Goal: Task Accomplishment & Management: Manage account settings

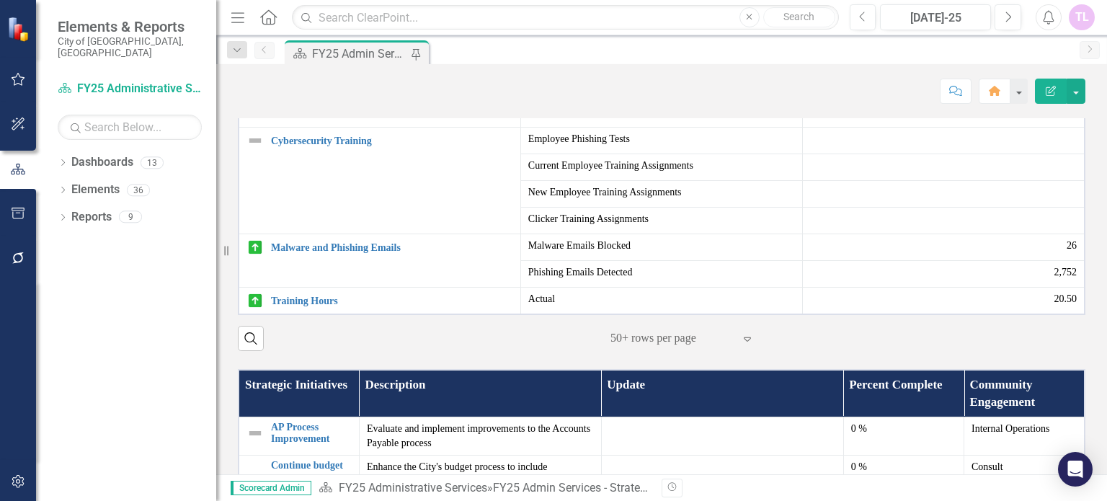
scroll to position [865, 0]
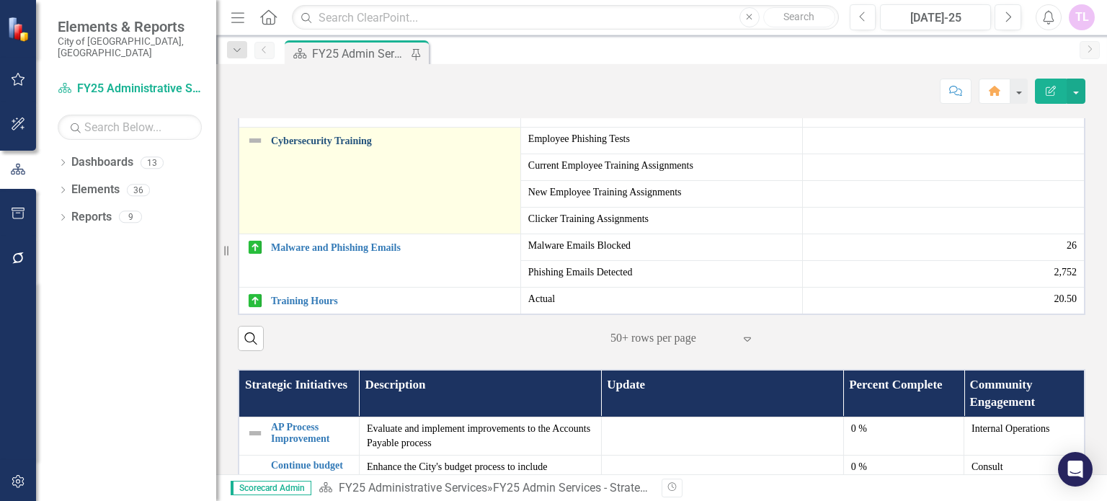
click at [332, 146] on link "Cybersecurity Training" at bounding box center [392, 141] width 242 height 11
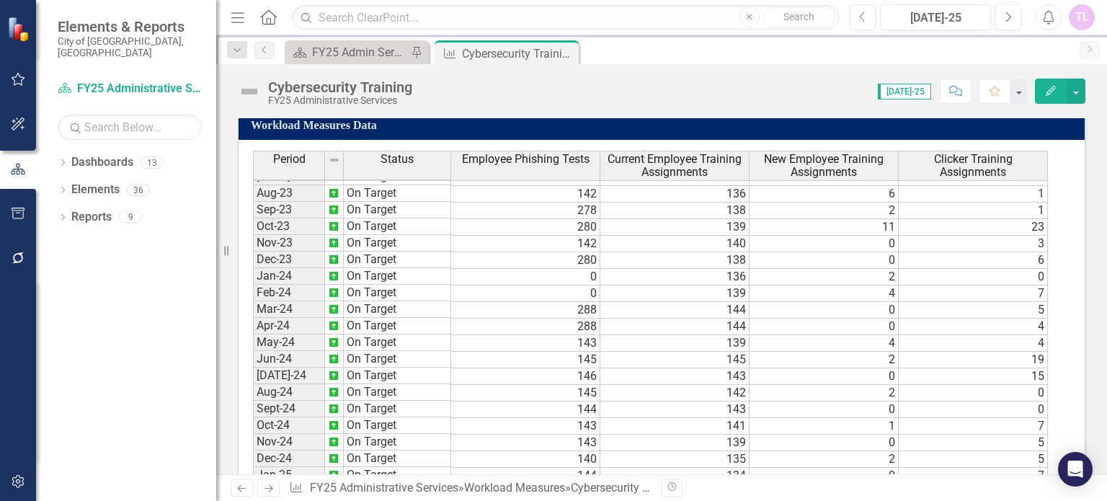
scroll to position [480, 0]
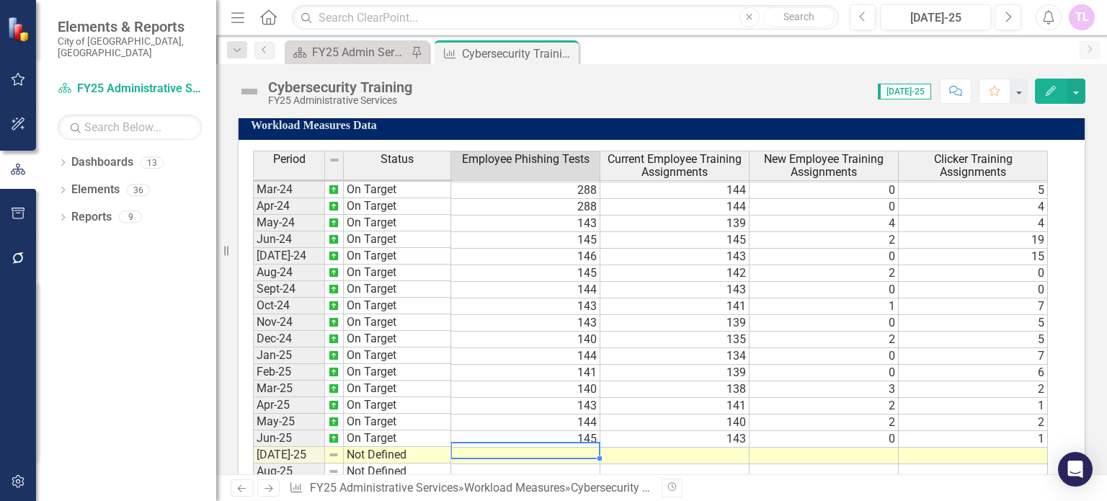
click at [581, 448] on td at bounding box center [525, 456] width 149 height 17
click at [582, 448] on td at bounding box center [525, 456] width 149 height 17
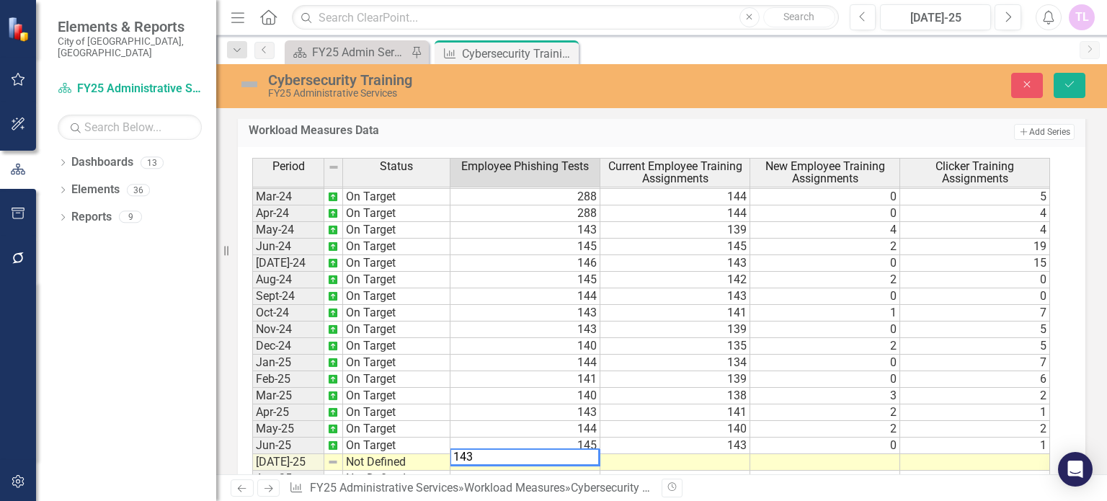
type textarea "143"
click at [678, 454] on td at bounding box center [675, 462] width 150 height 17
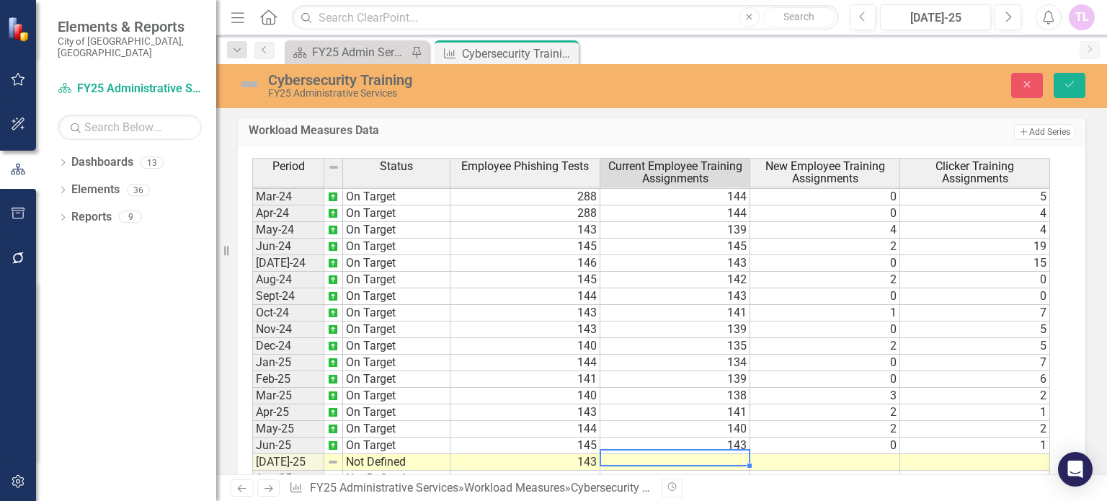
click at [719, 454] on td at bounding box center [675, 462] width 150 height 17
type textarea "140"
click at [851, 454] on td at bounding box center [825, 462] width 150 height 17
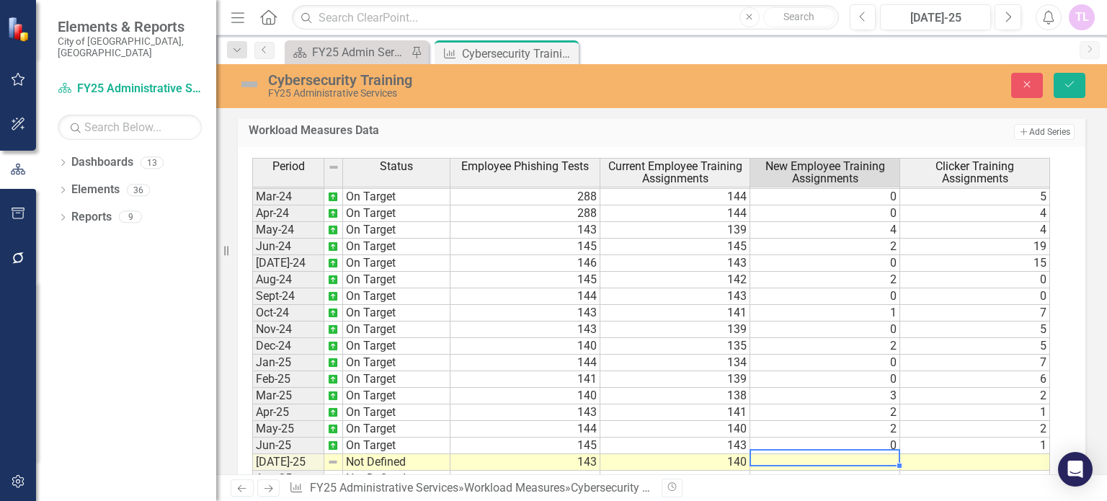
click at [733, 454] on td "140" at bounding box center [675, 462] width 150 height 17
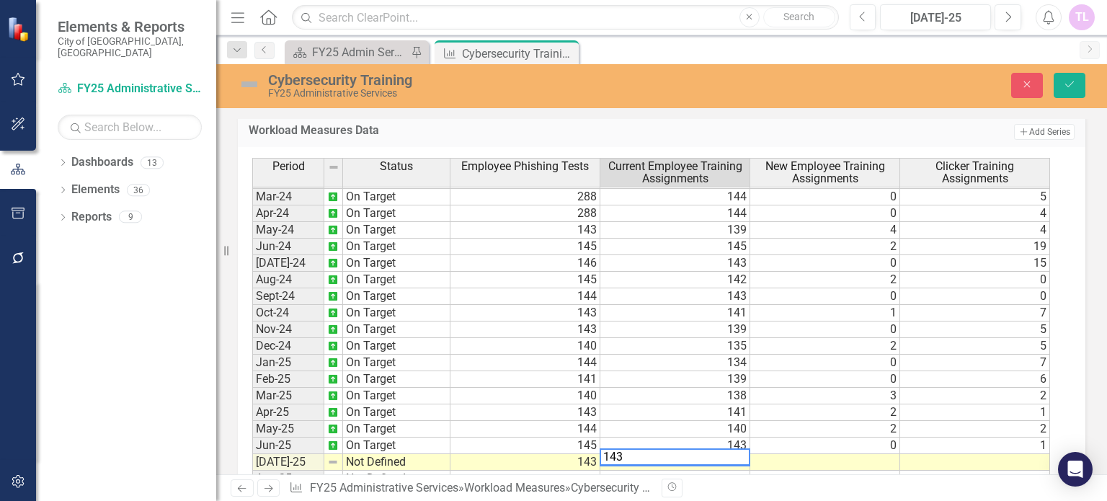
type textarea "143"
click at [874, 460] on td at bounding box center [825, 462] width 150 height 17
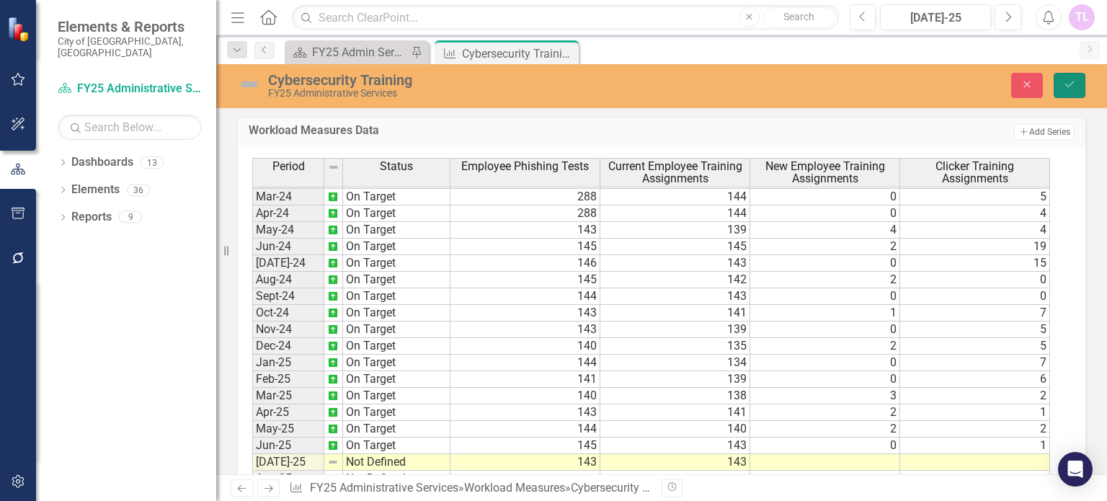
click at [1067, 83] on icon "Save" at bounding box center [1069, 84] width 13 height 10
